Goal: Task Accomplishment & Management: Manage account settings

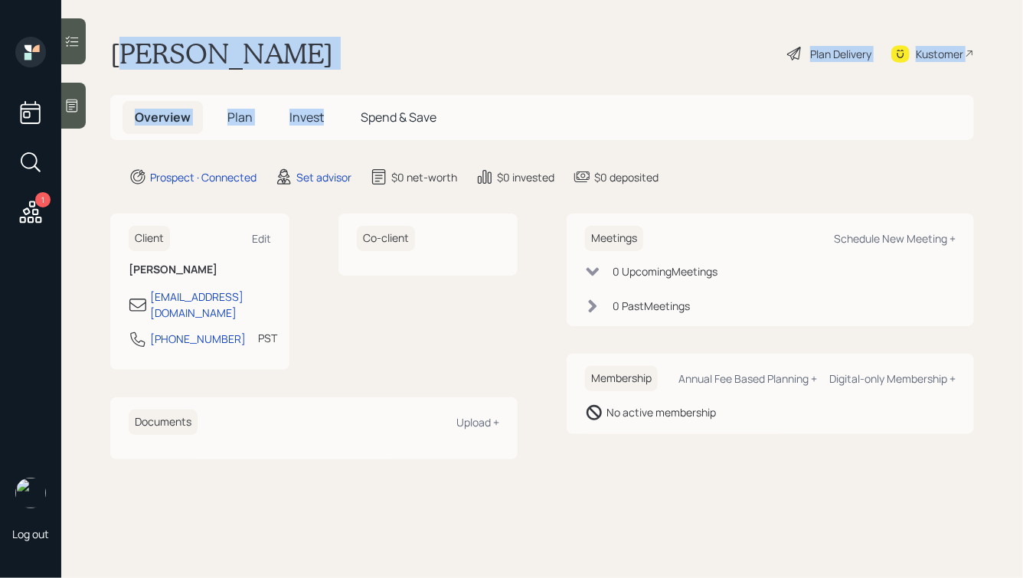
drag, startPoint x: 358, startPoint y: 71, endPoint x: 119, endPoint y: 54, distance: 239.6
click at [119, 54] on main "[PERSON_NAME] Plan Delivery Kustomer Overview Plan Invest Spend & Save Prospect…" at bounding box center [542, 289] width 962 height 578
click at [119, 54] on h1 "[PERSON_NAME]" at bounding box center [221, 54] width 223 height 34
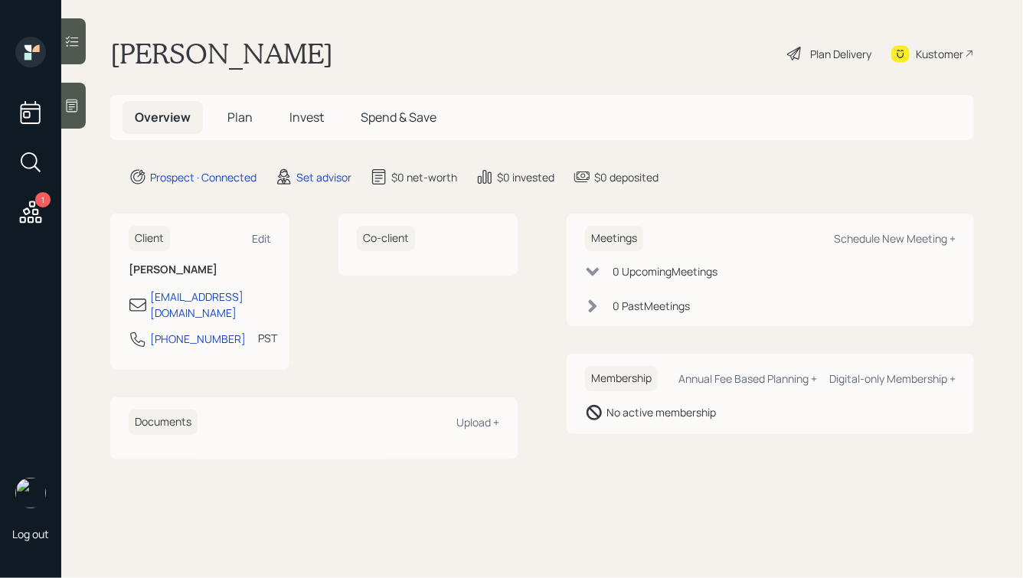
click at [77, 106] on icon at bounding box center [72, 106] width 11 height 13
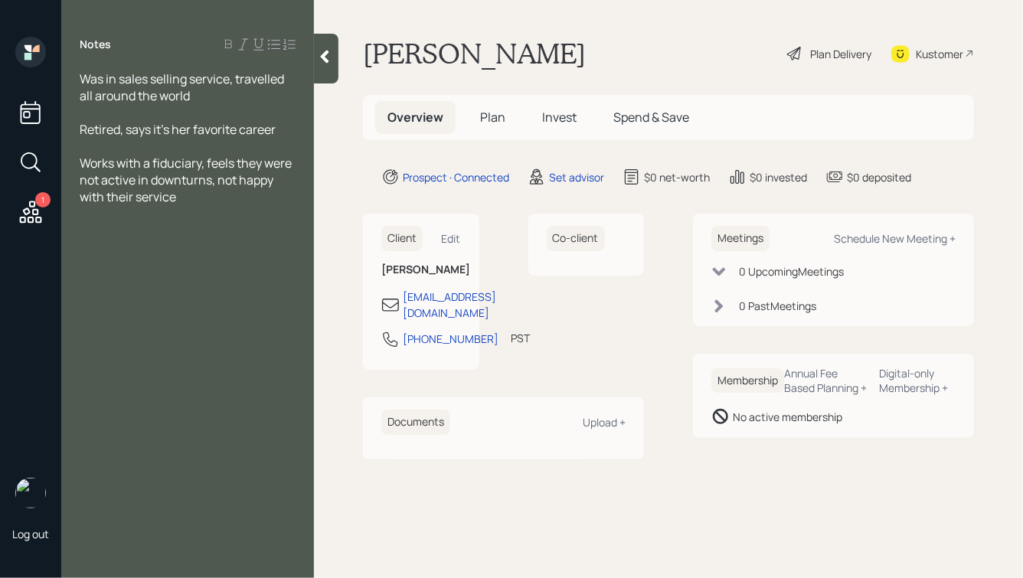
click at [329, 54] on icon at bounding box center [324, 56] width 15 height 15
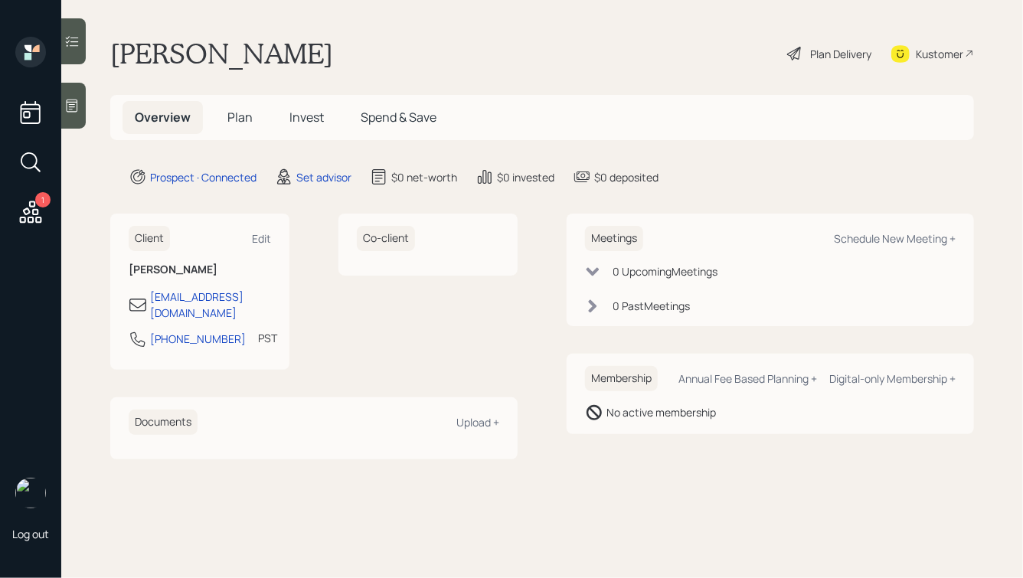
click at [61, 104] on div "1 Log out" at bounding box center [30, 289] width 61 height 578
click at [79, 103] on icon at bounding box center [71, 105] width 15 height 15
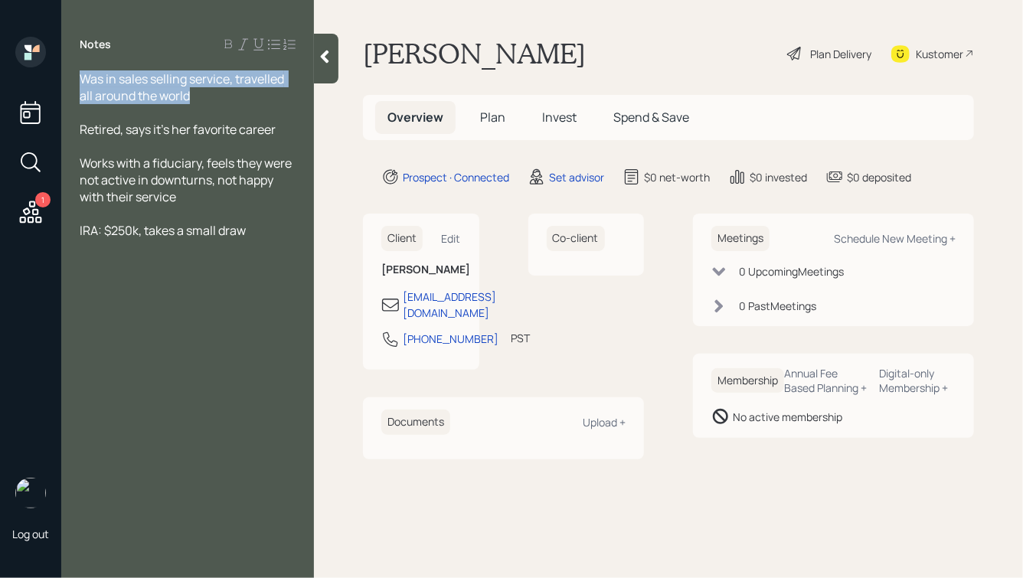
drag, startPoint x: 202, startPoint y: 98, endPoint x: 69, endPoint y: 80, distance: 134.5
click at [69, 80] on div "Was in sales selling service, travelled all around the world Retired, says it's…" at bounding box center [187, 154] width 253 height 169
click at [135, 84] on span "Was in sales selling service, travelled all around the world" at bounding box center [183, 87] width 207 height 34
drag, startPoint x: 254, startPoint y: 234, endPoint x: 106, endPoint y: 119, distance: 186.6
click at [107, 122] on div "Was in sales selling service, travelled all around the world Retired, says it's…" at bounding box center [188, 154] width 216 height 169
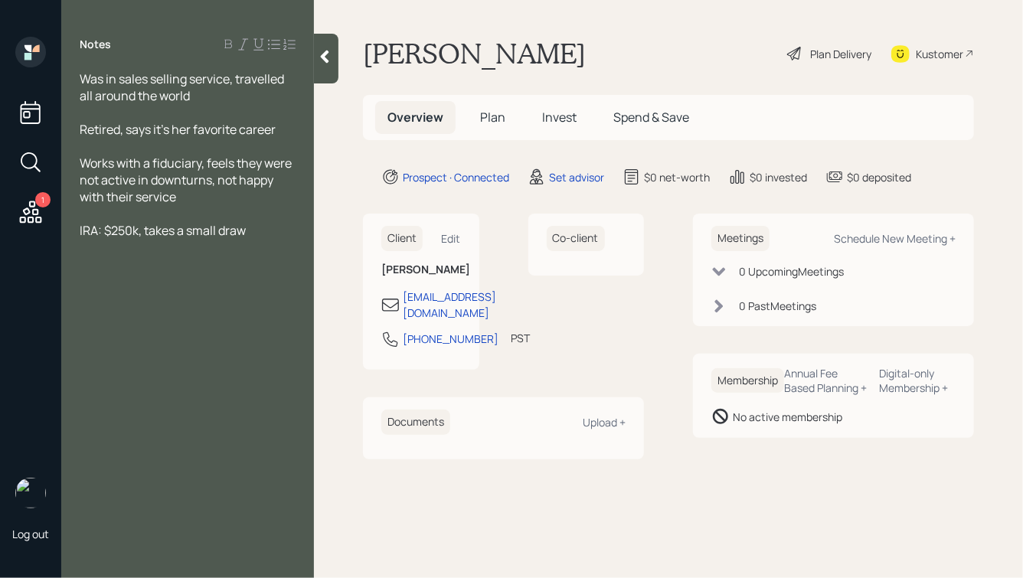
click at [106, 117] on div at bounding box center [188, 112] width 216 height 17
click at [290, 129] on div "Retired, says it's her favorite career" at bounding box center [188, 129] width 216 height 17
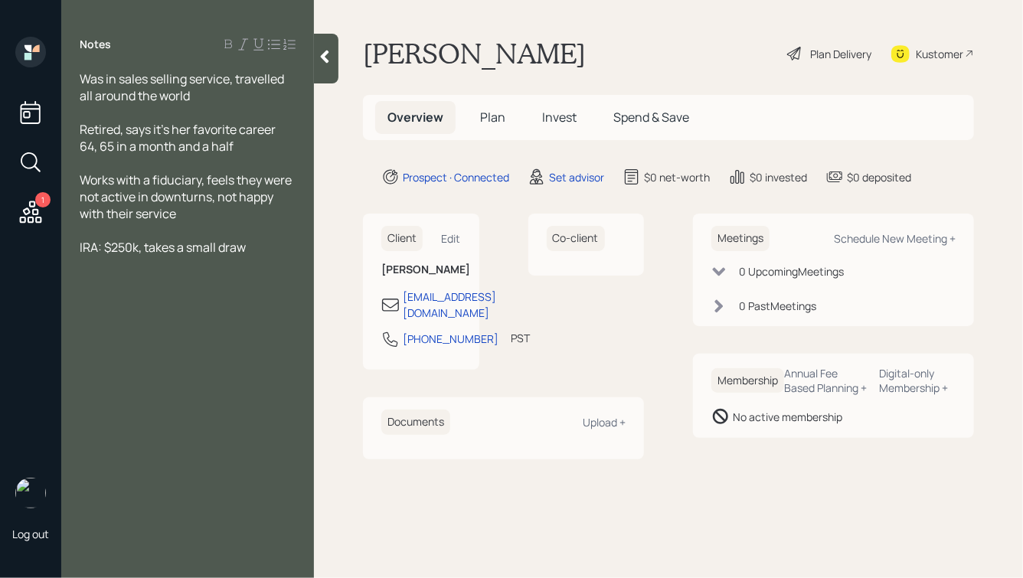
click at [172, 231] on div at bounding box center [188, 230] width 216 height 17
click at [177, 306] on div "Pension:" at bounding box center [188, 298] width 216 height 17
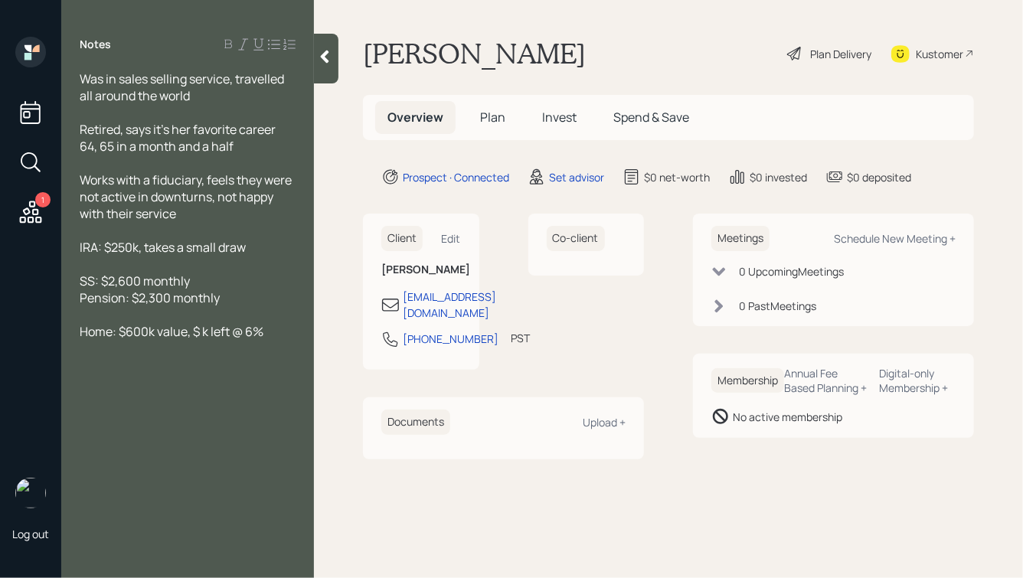
click at [203, 335] on span "Home: $600k value, $ k left @ 6%" at bounding box center [172, 331] width 184 height 17
click at [110, 236] on div at bounding box center [188, 230] width 216 height 17
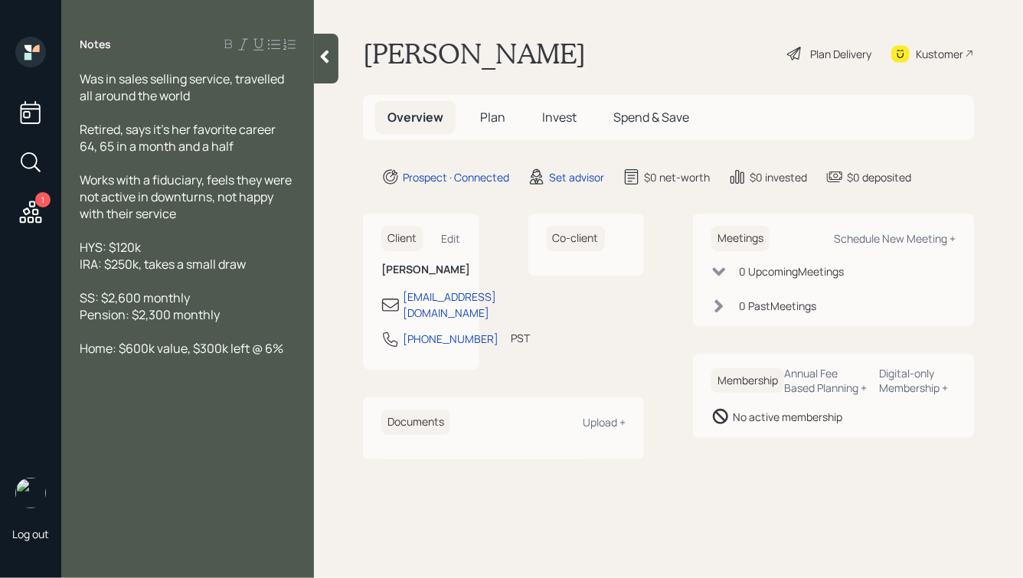
click at [120, 237] on div at bounding box center [188, 230] width 216 height 17
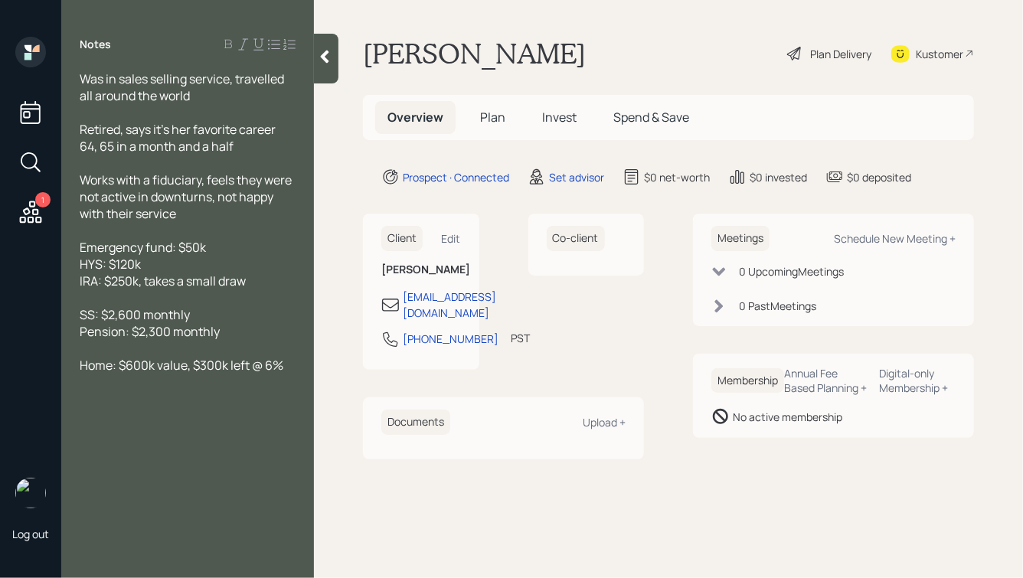
click at [252, 281] on div "IRA: $250k, takes a small draw" at bounding box center [188, 281] width 216 height 17
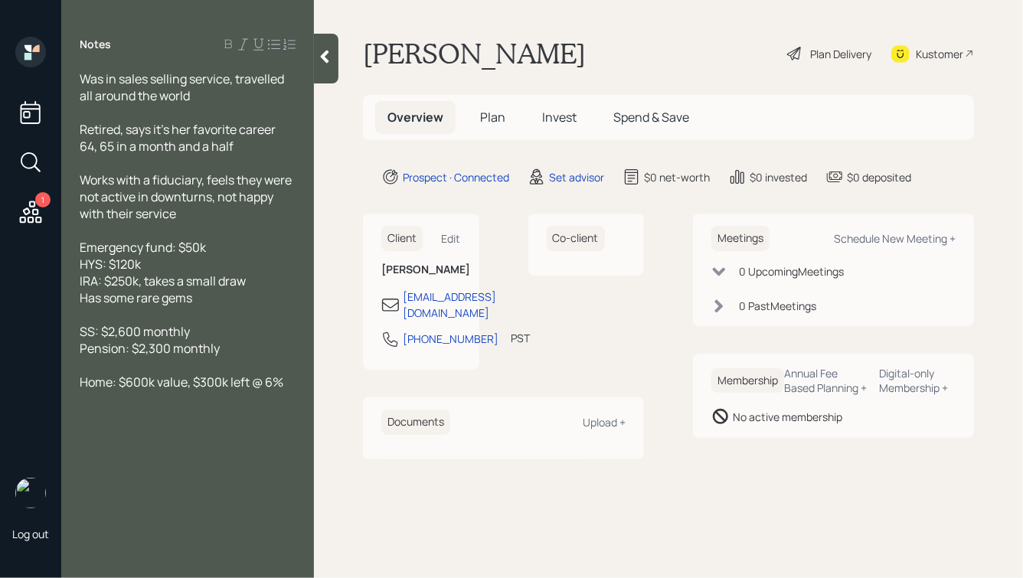
click at [283, 389] on span "Home: $600k value, $300k left @ 6%" at bounding box center [182, 382] width 204 height 17
click at [326, 66] on div at bounding box center [326, 59] width 25 height 50
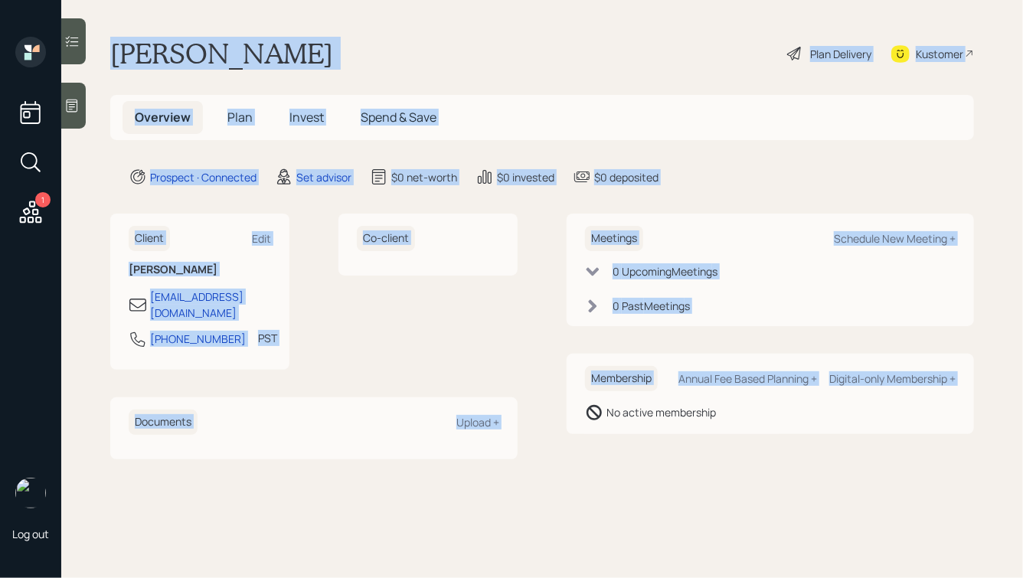
drag, startPoint x: 113, startPoint y: 48, endPoint x: 606, endPoint y: 449, distance: 634.9
click at [606, 450] on main "[PERSON_NAME] Plan Delivery Kustomer Overview Plan Invest Spend & Save Prospect…" at bounding box center [542, 289] width 962 height 578
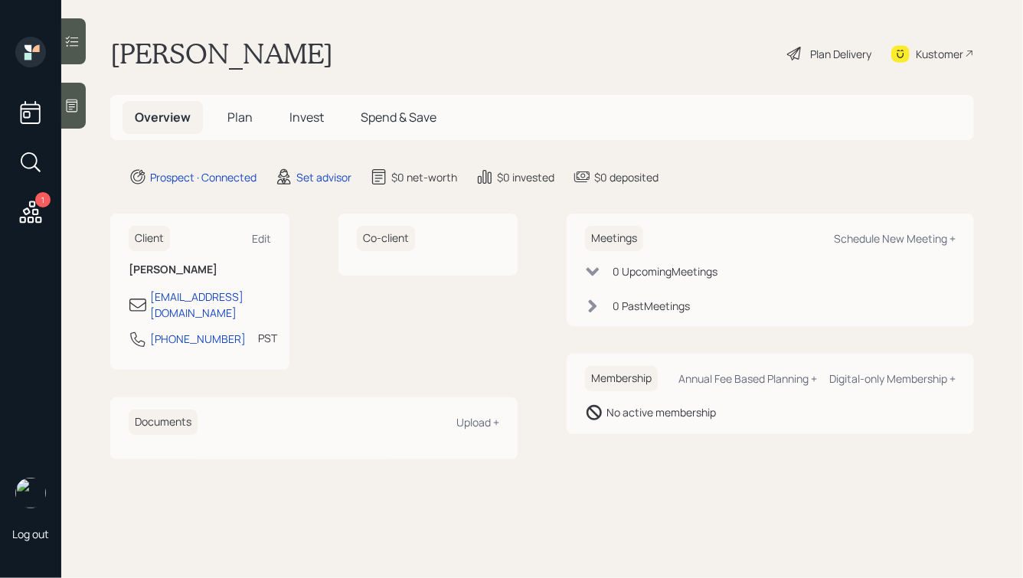
click at [672, 434] on div "Meetings Schedule New Meeting + 0 Upcoming Meeting s 0 Past Meeting s Membershi…" at bounding box center [770, 336] width 407 height 245
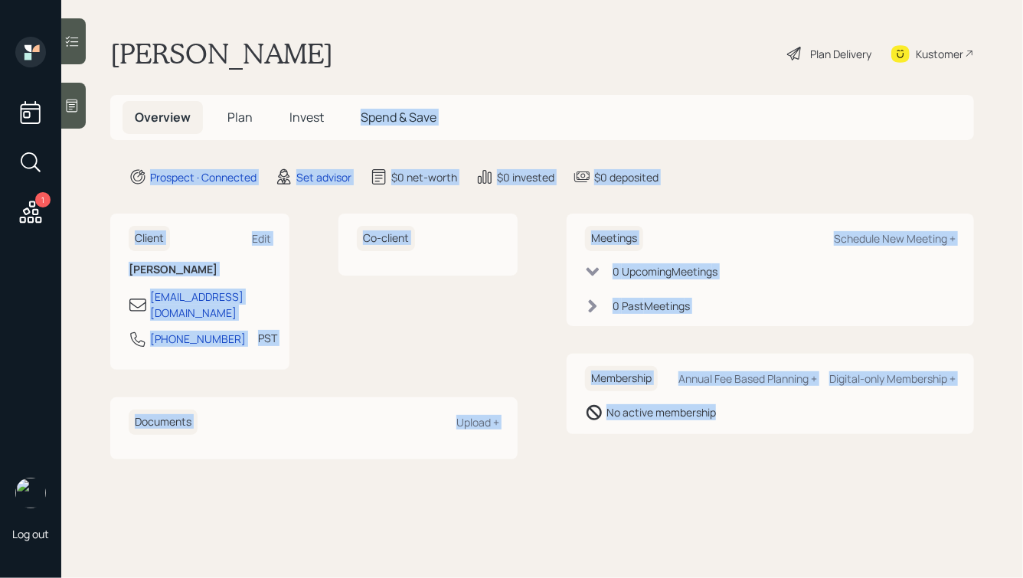
drag, startPoint x: 797, startPoint y: 434, endPoint x: 425, endPoint y: 74, distance: 517.9
click at [426, 76] on main "[PERSON_NAME] Plan Delivery Kustomer Overview Plan Invest Spend & Save Prospect…" at bounding box center [542, 289] width 962 height 578
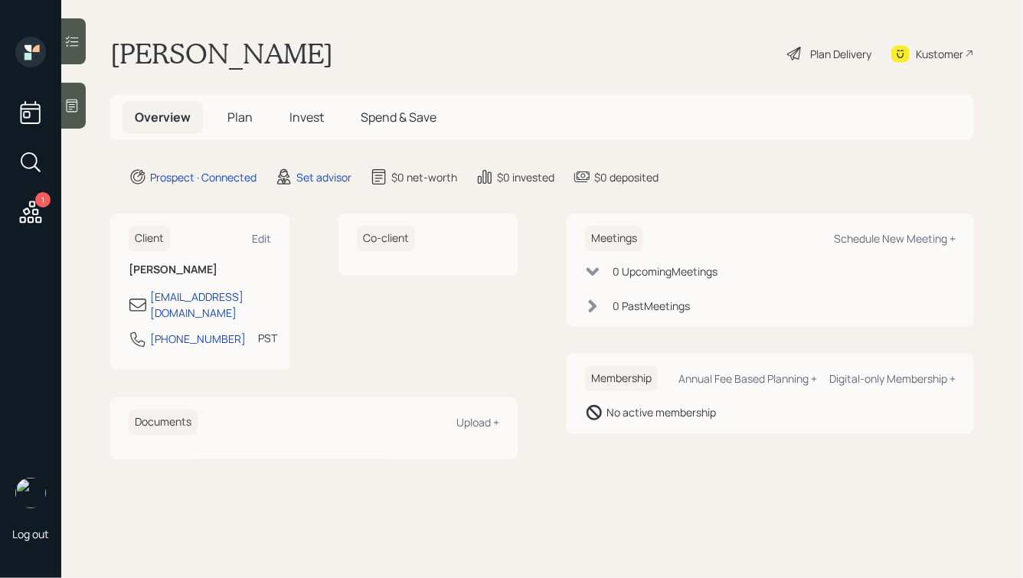
click at [331, 54] on div "[PERSON_NAME] Plan Delivery Kustomer" at bounding box center [542, 54] width 864 height 34
click at [78, 105] on icon at bounding box center [71, 105] width 15 height 15
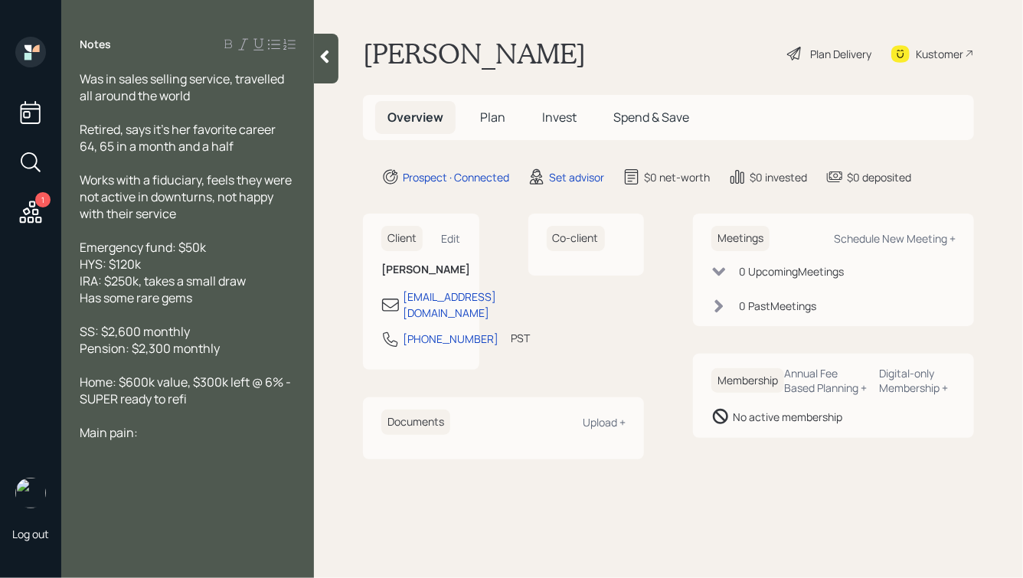
click at [326, 52] on icon at bounding box center [325, 57] width 8 height 13
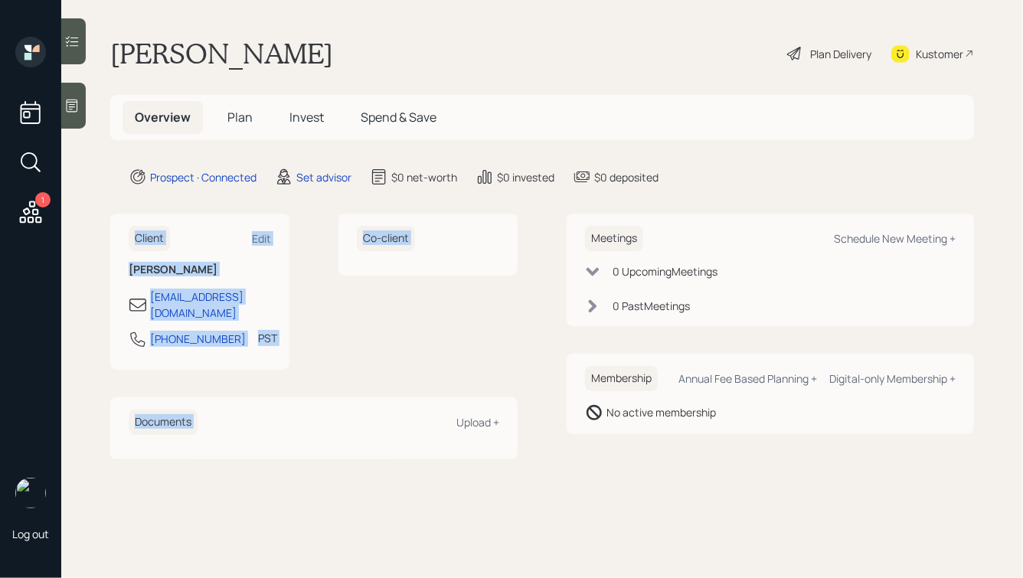
drag, startPoint x: 128, startPoint y: 226, endPoint x: 334, endPoint y: 406, distance: 273.6
click at [334, 406] on div "Client Edit [PERSON_NAME] [EMAIL_ADDRESS][DOMAIN_NAME] [PHONE_NUMBER] PST Curre…" at bounding box center [313, 336] width 407 height 245
click at [286, 351] on div "Client Edit [PERSON_NAME] [EMAIL_ADDRESS][DOMAIN_NAME] [PHONE_NUMBER] PST Curre…" at bounding box center [199, 292] width 179 height 156
drag, startPoint x: 321, startPoint y: 351, endPoint x: 100, endPoint y: 221, distance: 256.4
click at [100, 222] on main "[PERSON_NAME] Plan Delivery Kustomer Overview Plan Invest Spend & Save Prospect…" at bounding box center [542, 289] width 962 height 578
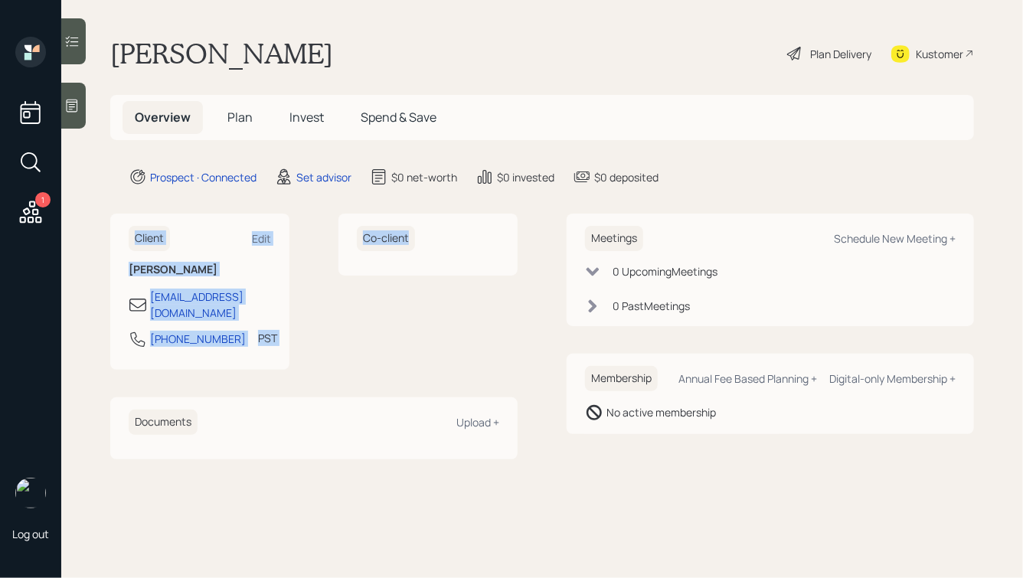
click at [100, 221] on main "[PERSON_NAME] Plan Delivery Kustomer Overview Plan Invest Spend & Save Prospect…" at bounding box center [542, 289] width 962 height 578
drag, startPoint x: 120, startPoint y: 222, endPoint x: 268, endPoint y: 345, distance: 192.0
click at [268, 345] on div "Client Edit [PERSON_NAME] [EMAIL_ADDRESS][DOMAIN_NAME] [PHONE_NUMBER] PST Curre…" at bounding box center [199, 292] width 179 height 156
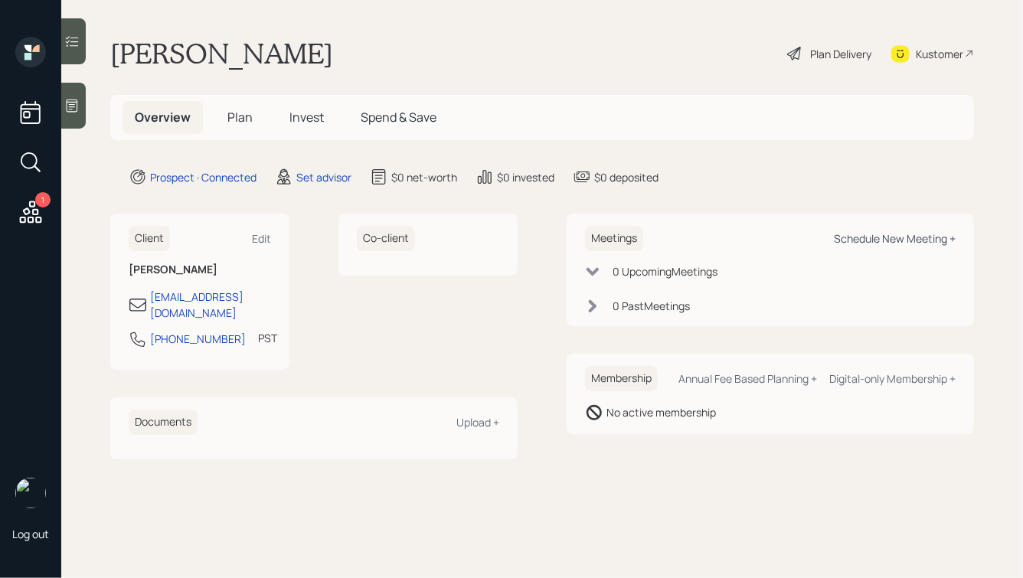
click at [851, 235] on div "Schedule New Meeting +" at bounding box center [895, 238] width 122 height 15
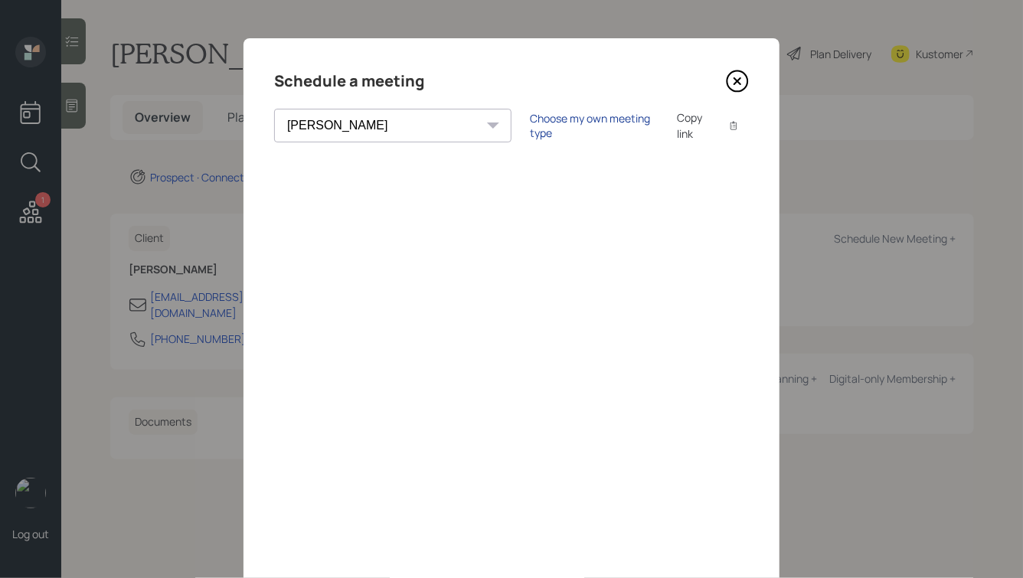
click at [530, 128] on div "Choose my own meeting type" at bounding box center [594, 125] width 129 height 29
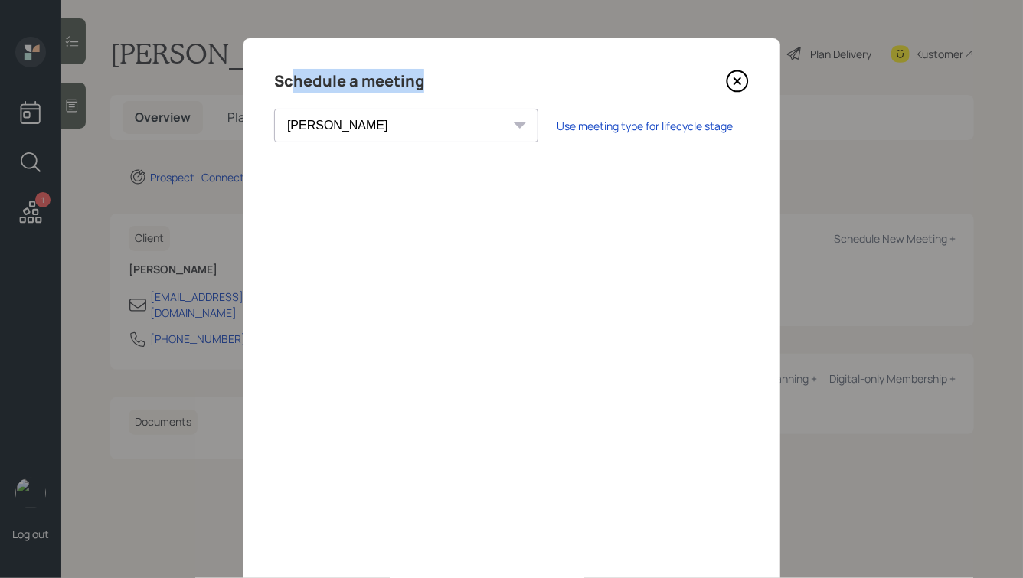
drag, startPoint x: 428, startPoint y: 82, endPoint x: 293, endPoint y: 83, distance: 134.8
click at [293, 83] on div "Schedule a meeting" at bounding box center [511, 81] width 475 height 25
click at [293, 83] on h4 "Schedule a meeting" at bounding box center [349, 81] width 150 height 25
drag, startPoint x: 276, startPoint y: 81, endPoint x: 460, endPoint y: 97, distance: 184.5
click at [460, 97] on div "Schedule a meeting [PERSON_NAME] [PERSON_NAME] [PERSON_NAME] [PERSON_NAME] [PER…" at bounding box center [512, 344] width 536 height 613
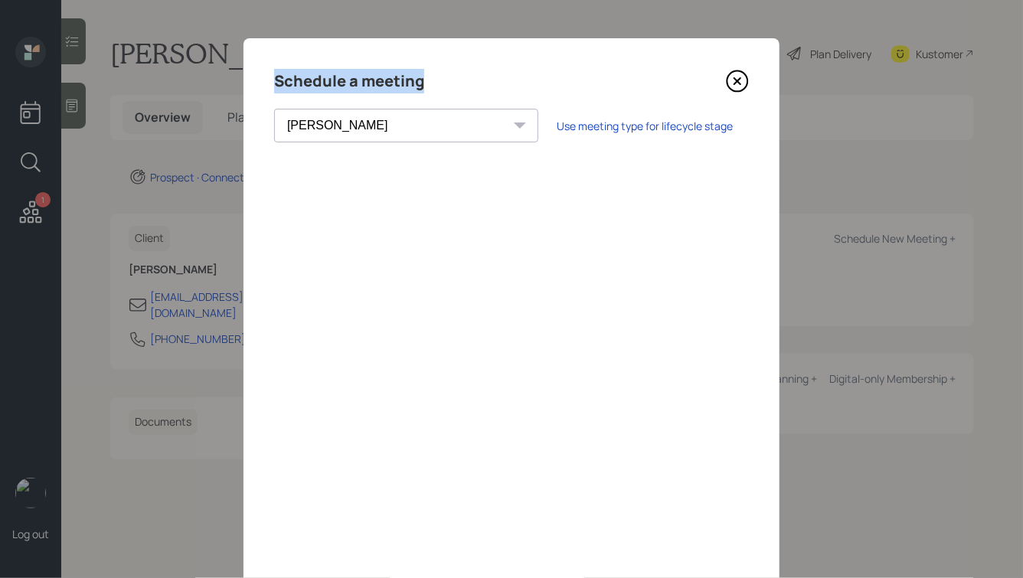
click at [460, 97] on div "Schedule a meeting [PERSON_NAME] [PERSON_NAME] [PERSON_NAME] [PERSON_NAME] [PER…" at bounding box center [512, 344] width 536 height 613
click at [326, 117] on select "[PERSON_NAME] [PERSON_NAME] [PERSON_NAME] [PERSON_NAME] [PERSON_NAME] [PERSON_N…" at bounding box center [406, 126] width 264 height 34
select select "59554aeb-d739-4552-90b9-0d27d70b4bf7"
click at [274, 109] on select "[PERSON_NAME] [PERSON_NAME] [PERSON_NAME] [PERSON_NAME] [PERSON_NAME] [PERSON_N…" at bounding box center [406, 126] width 264 height 34
drag, startPoint x: 421, startPoint y: 83, endPoint x: 299, endPoint y: 81, distance: 122.6
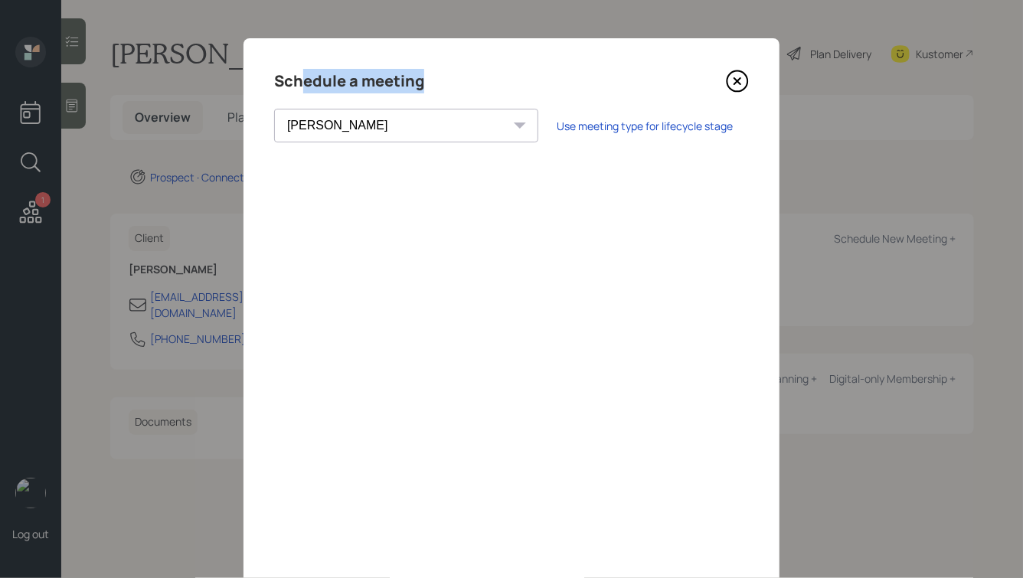
click at [299, 82] on h4 "Schedule a meeting" at bounding box center [349, 81] width 150 height 25
click at [299, 81] on h4 "Schedule a meeting" at bounding box center [349, 81] width 150 height 25
click at [736, 83] on icon at bounding box center [737, 81] width 23 height 23
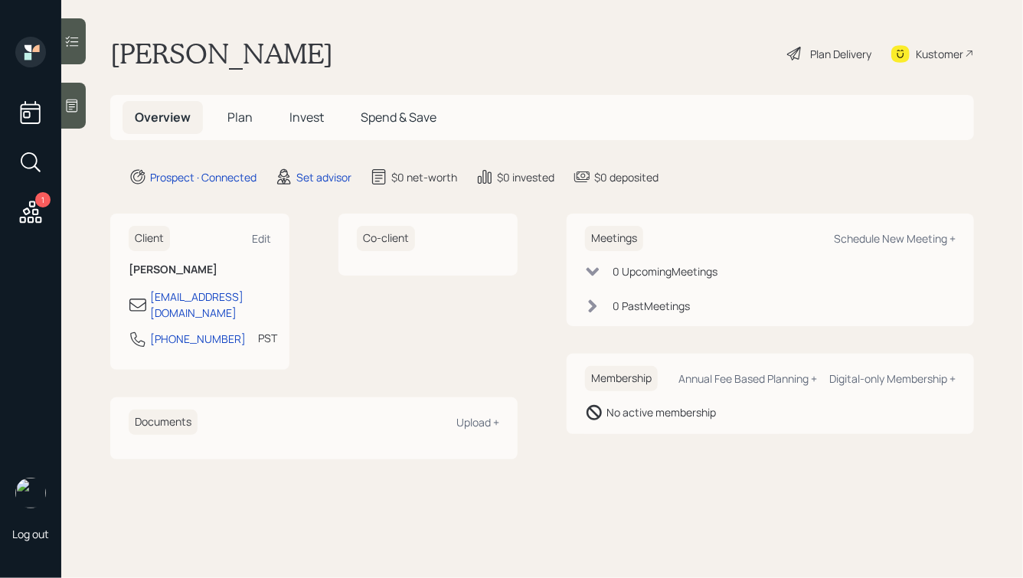
click at [80, 97] on div at bounding box center [73, 106] width 25 height 46
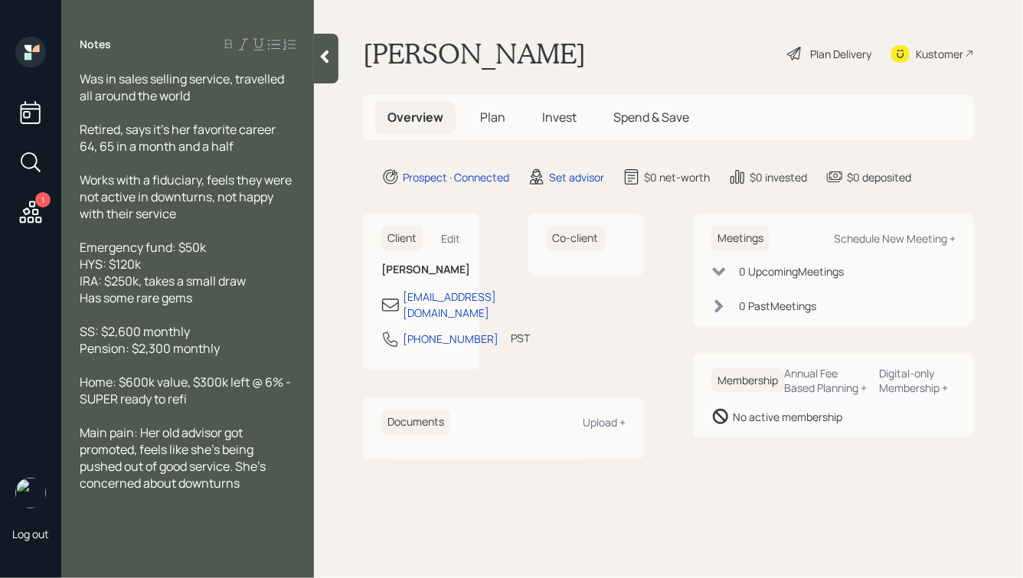
click at [326, 56] on icon at bounding box center [324, 56] width 15 height 15
